Goal: Information Seeking & Learning: Check status

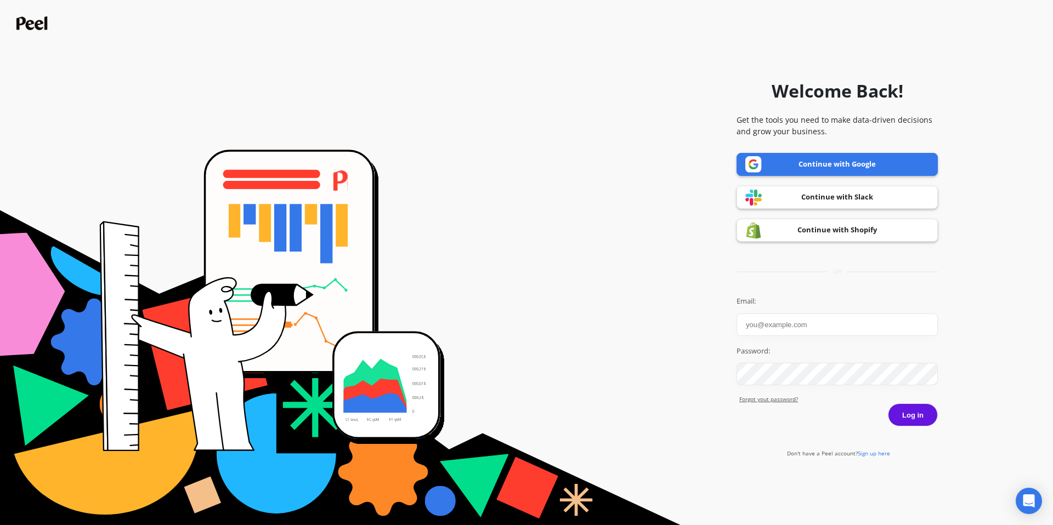
click at [788, 167] on link "Continue with Google" at bounding box center [836, 164] width 201 height 23
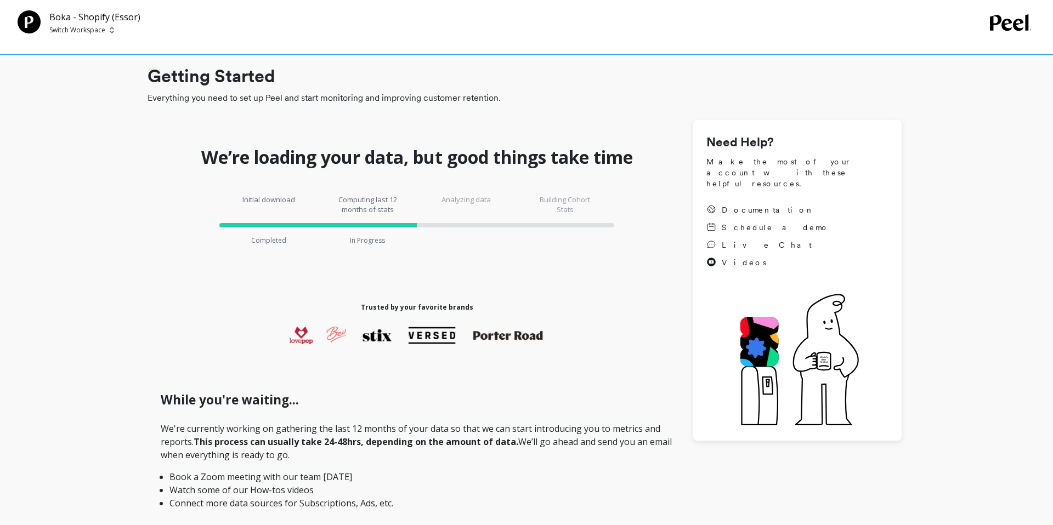
click at [94, 28] on p "Switch Workspace" at bounding box center [77, 30] width 56 height 9
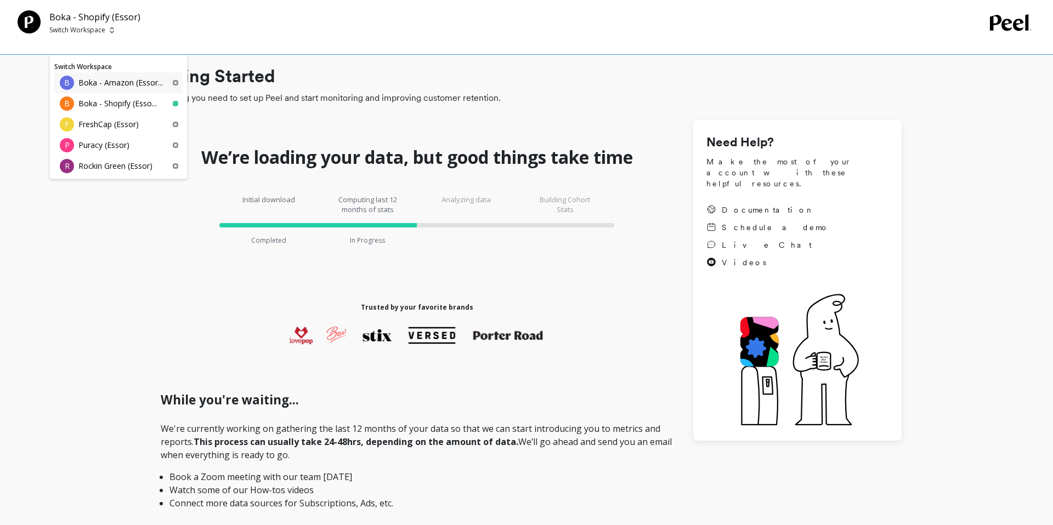
click at [93, 81] on p "Boka - Amazon (Essor..." at bounding box center [120, 82] width 84 height 11
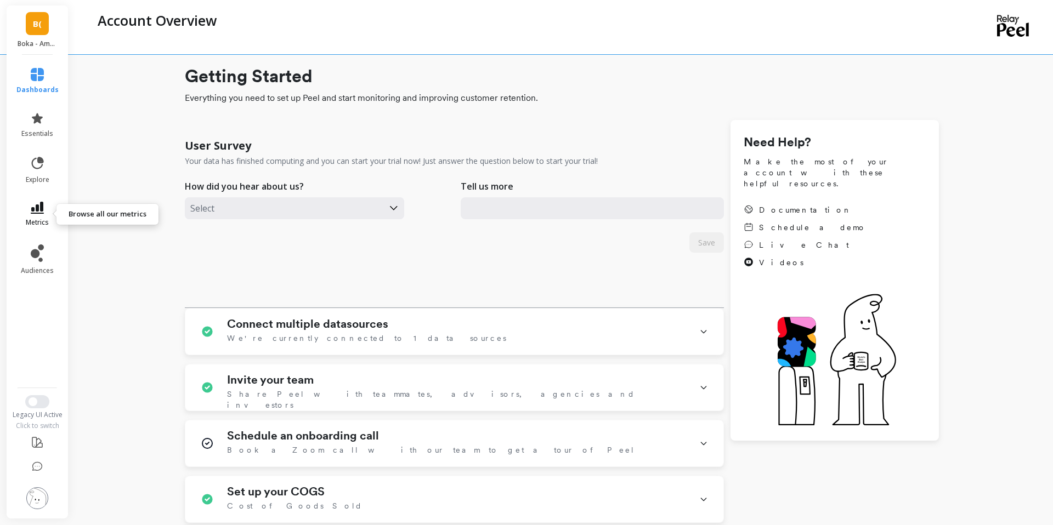
click at [35, 218] on span "metrics" at bounding box center [37, 222] width 23 height 9
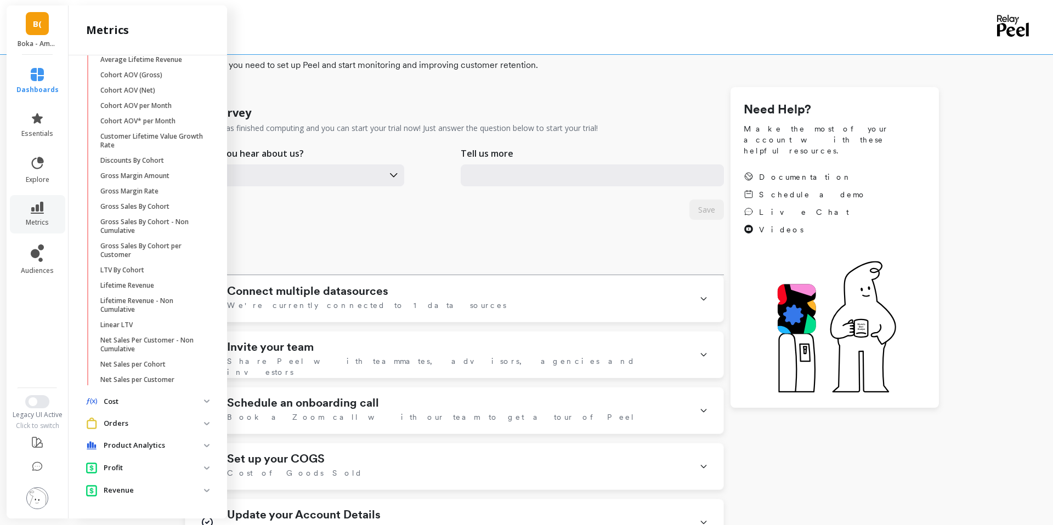
scroll to position [34, 0]
click at [208, 419] on span "Orders" at bounding box center [147, 423] width 141 height 20
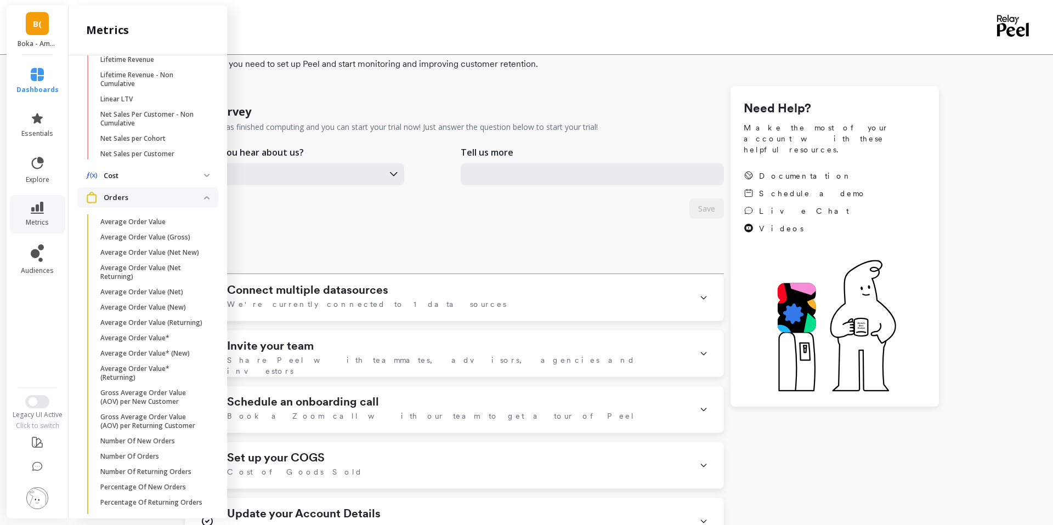
scroll to position [412, 0]
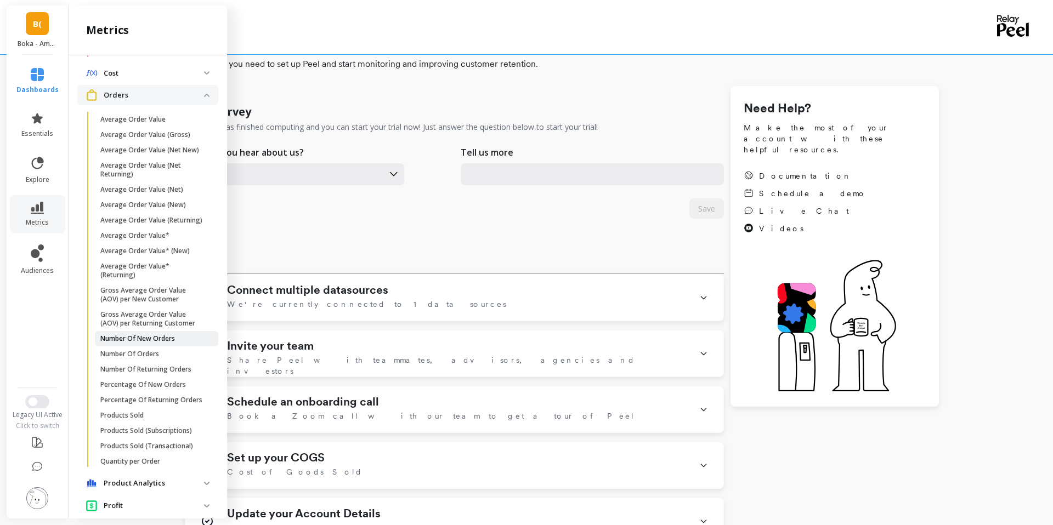
click at [173, 341] on p "Number Of New Orders" at bounding box center [137, 338] width 75 height 9
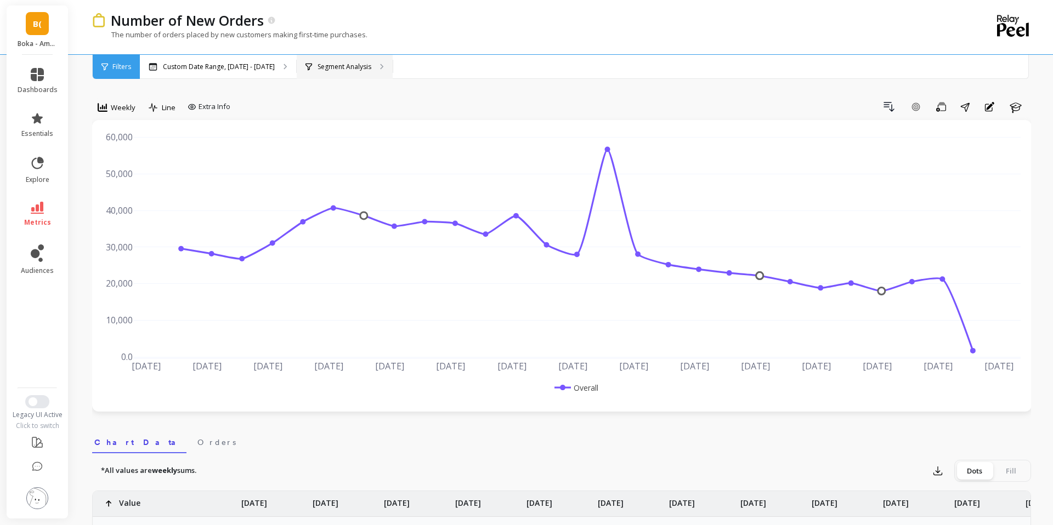
click at [344, 62] on p "Segment Analysis" at bounding box center [344, 66] width 54 height 9
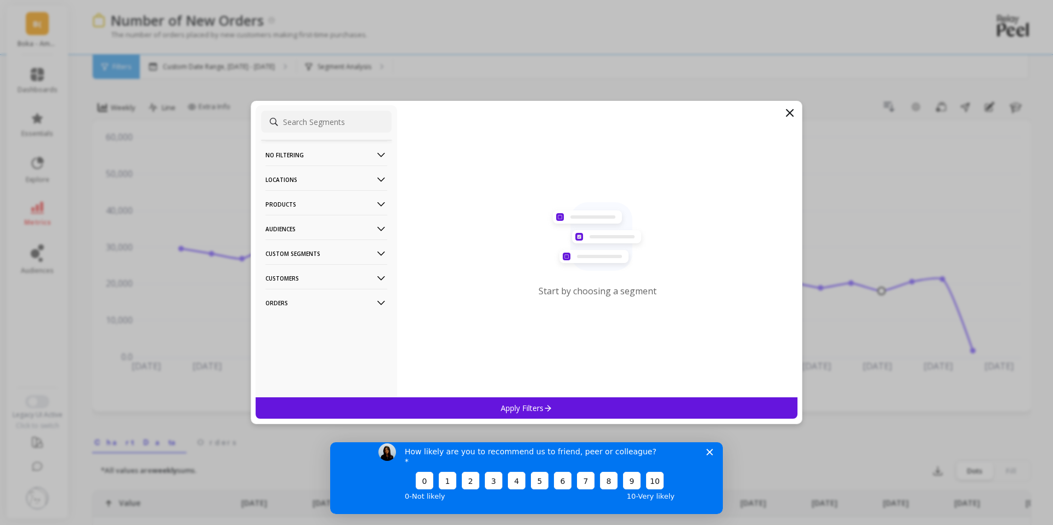
click at [298, 207] on p "Products" at bounding box center [326, 204] width 122 height 28
click at [274, 229] on p "ASIN" at bounding box center [274, 225] width 15 height 10
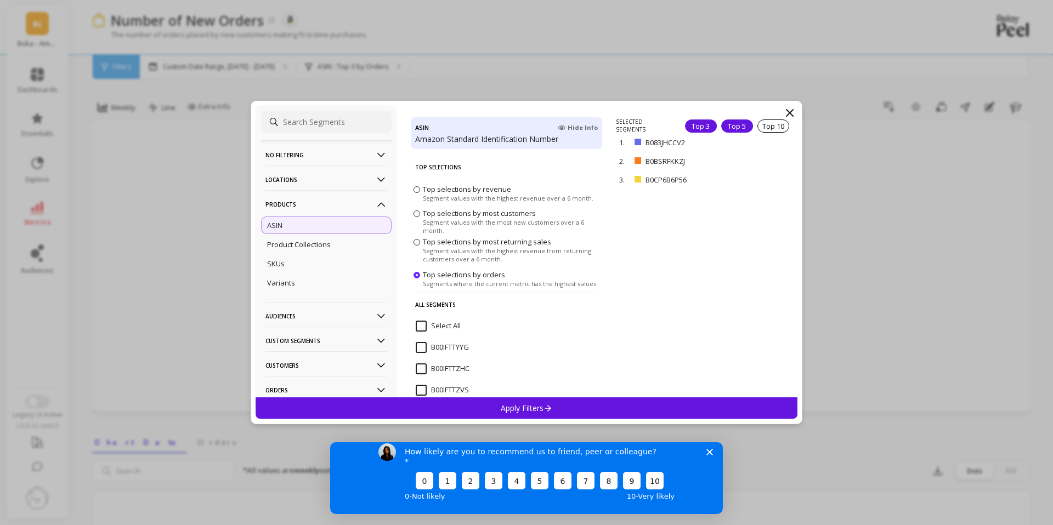
click at [751, 124] on div "Top 5" at bounding box center [737, 126] width 32 height 13
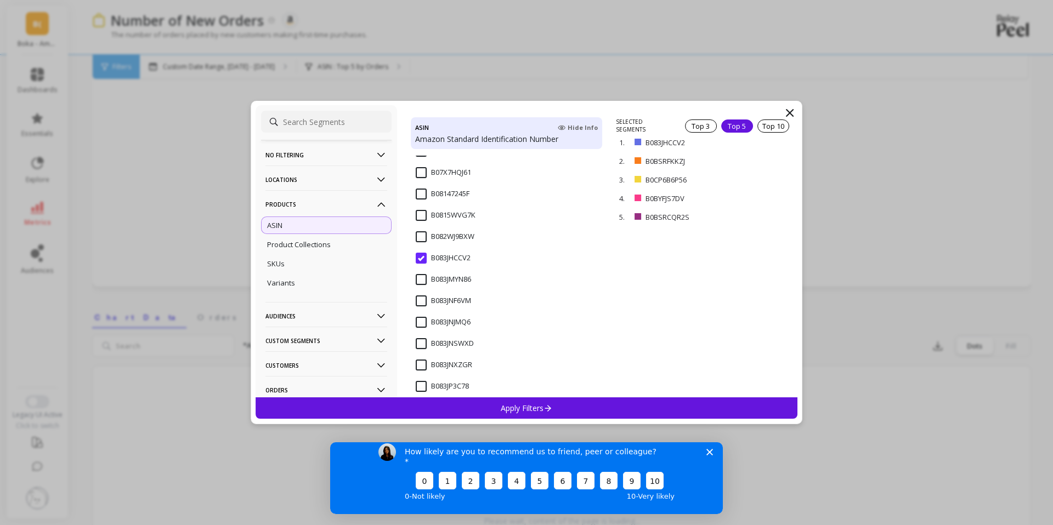
scroll to position [921, 0]
click at [544, 411] on icon at bounding box center [547, 407] width 9 height 9
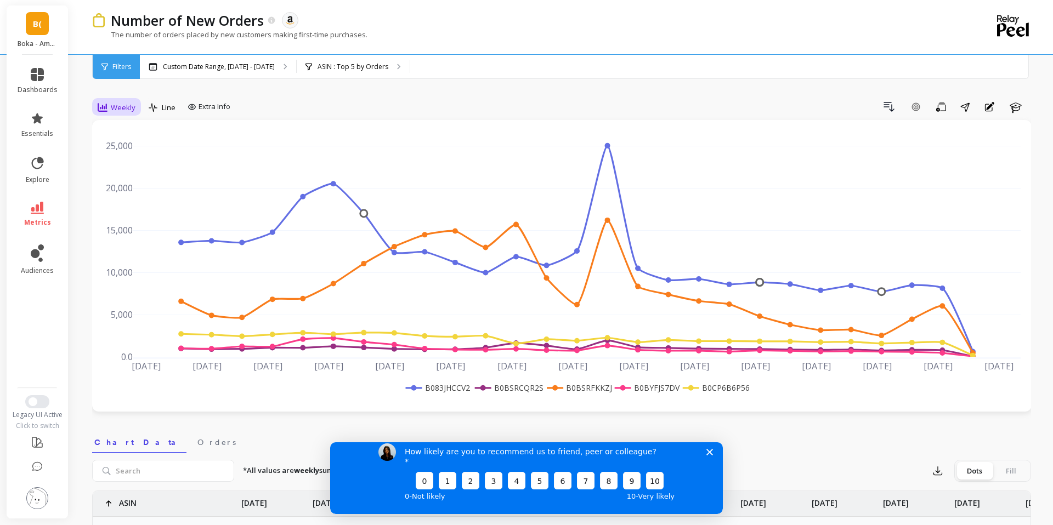
click at [115, 105] on span "Weekly" at bounding box center [123, 108] width 25 height 10
click at [110, 156] on div "Daily" at bounding box center [132, 153] width 62 height 10
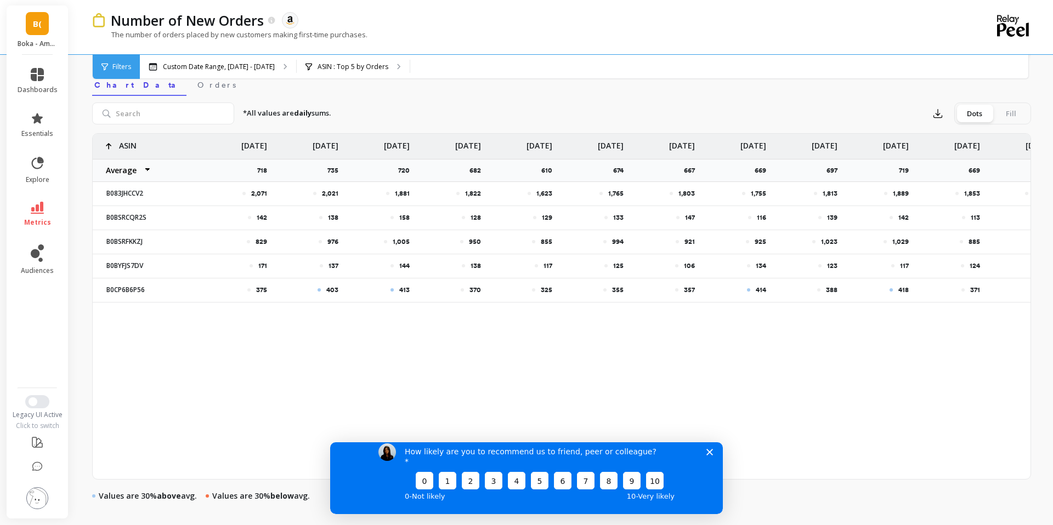
scroll to position [359, 0]
drag, startPoint x: 256, startPoint y: 238, endPoint x: 985, endPoint y: 237, distance: 729.1
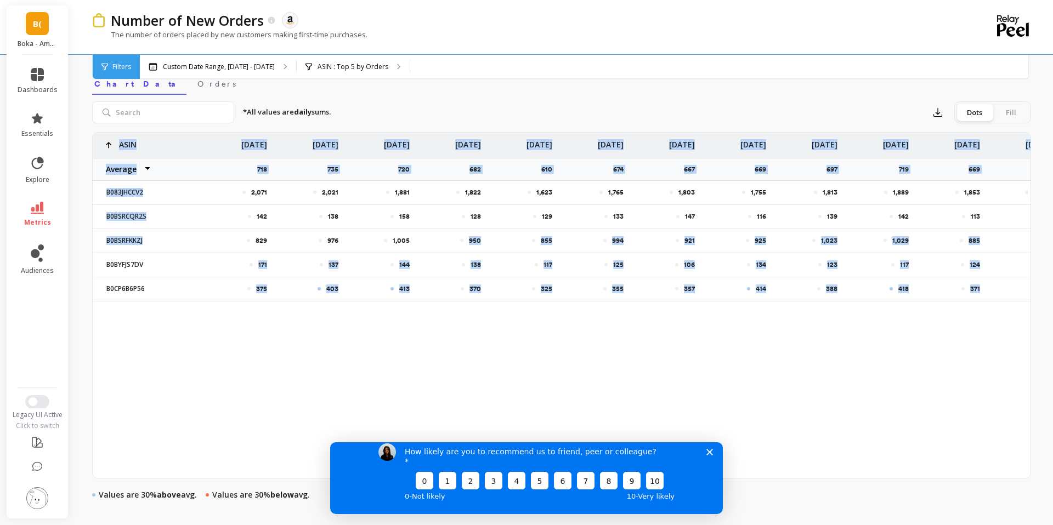
drag, startPoint x: 108, startPoint y: 263, endPoint x: 403, endPoint y: 252, distance: 295.2
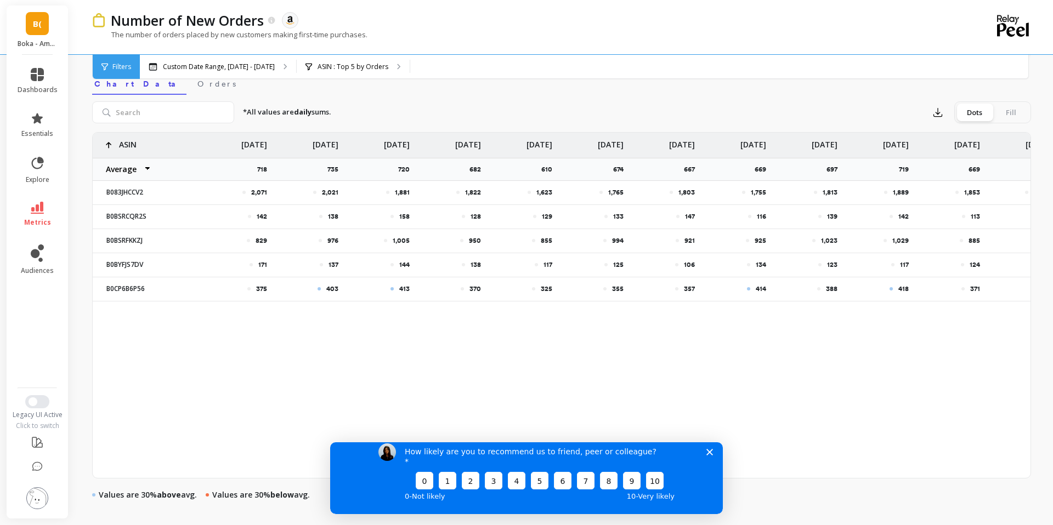
click at [230, 338] on div "2,071 2,021 1,881 1,822 1,623 1,765 1,803 1,755 1,813 1,889 1,853 2,209 2,427 1…" at bounding box center [561, 305] width 937 height 345
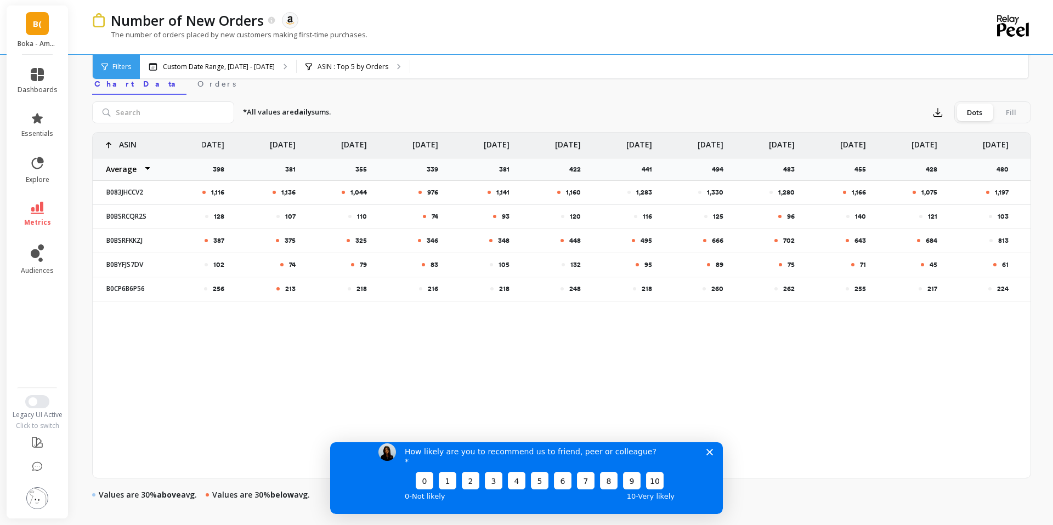
scroll to position [0, 12143]
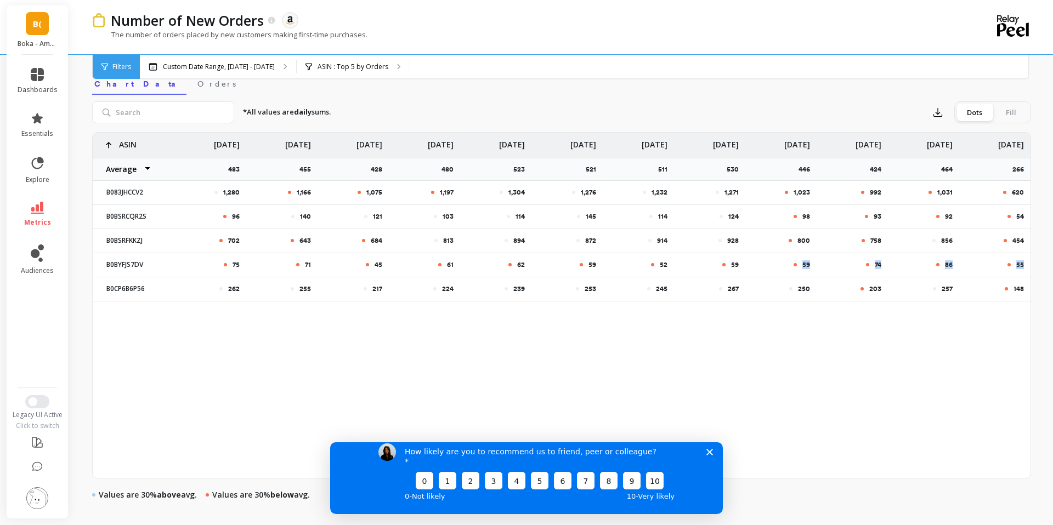
drag, startPoint x: 797, startPoint y: 264, endPoint x: 1022, endPoint y: 269, distance: 225.9
click at [708, 455] on polygon "Close survey" at bounding box center [709, 451] width 7 height 7
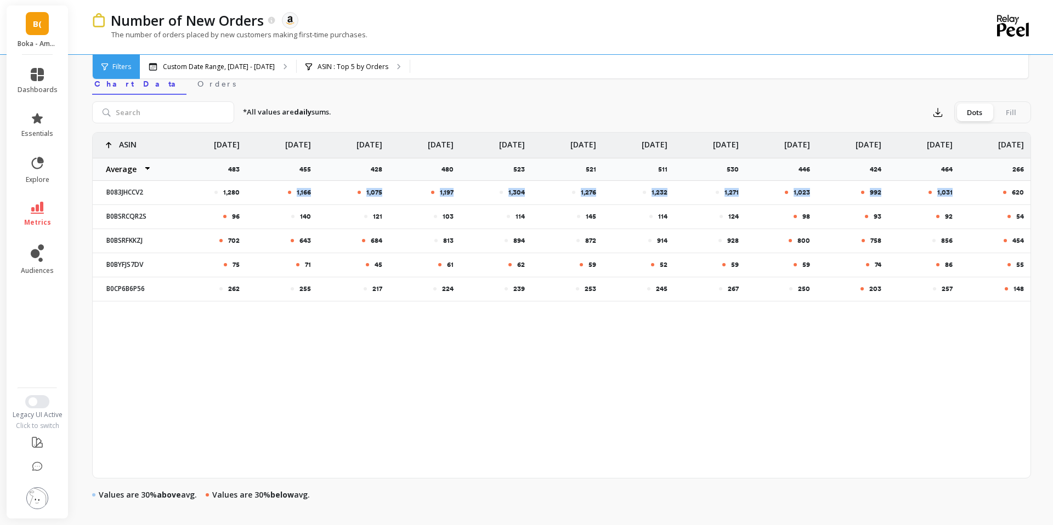
drag, startPoint x: 960, startPoint y: 189, endPoint x: 278, endPoint y: 195, distance: 681.5
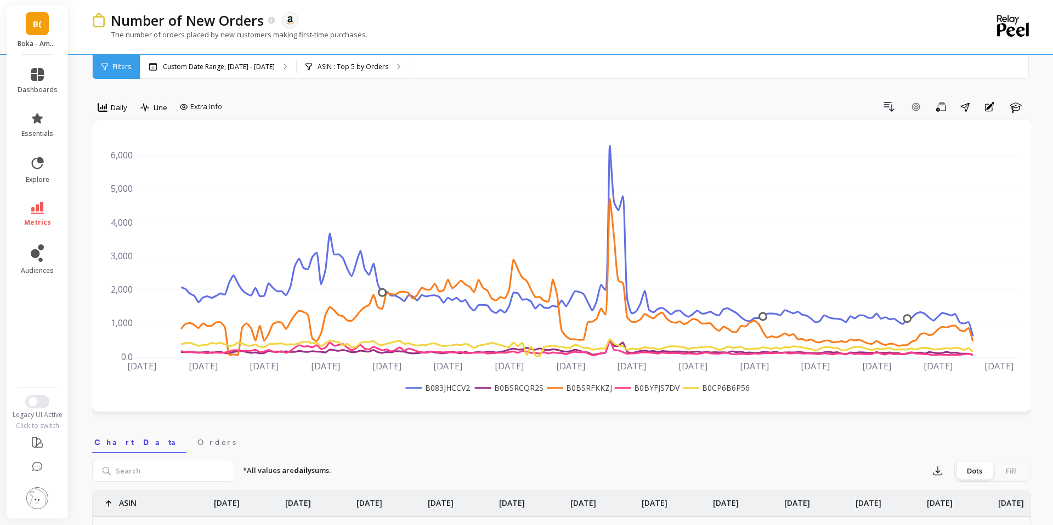
click at [440, 16] on div "Number of New Orders The data you are viewing comes from: Amazon Seller Central" at bounding box center [522, 20] width 835 height 19
